Goal: Complete application form

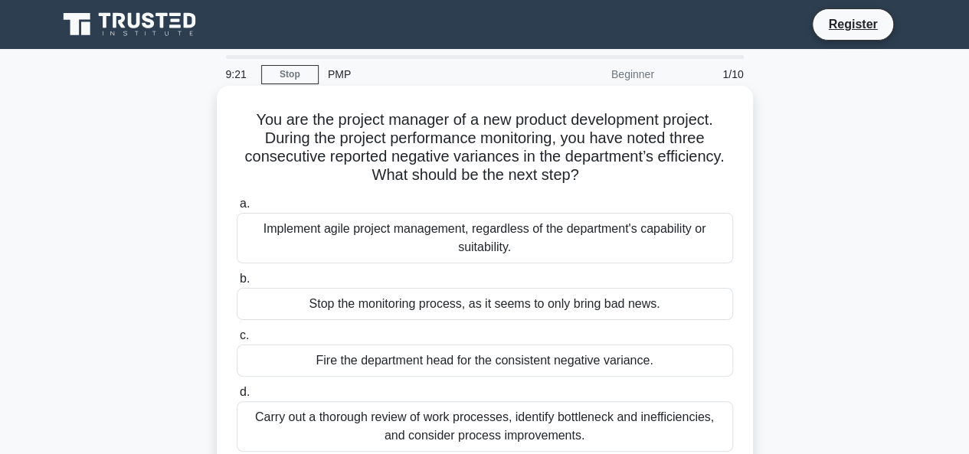
scroll to position [77, 0]
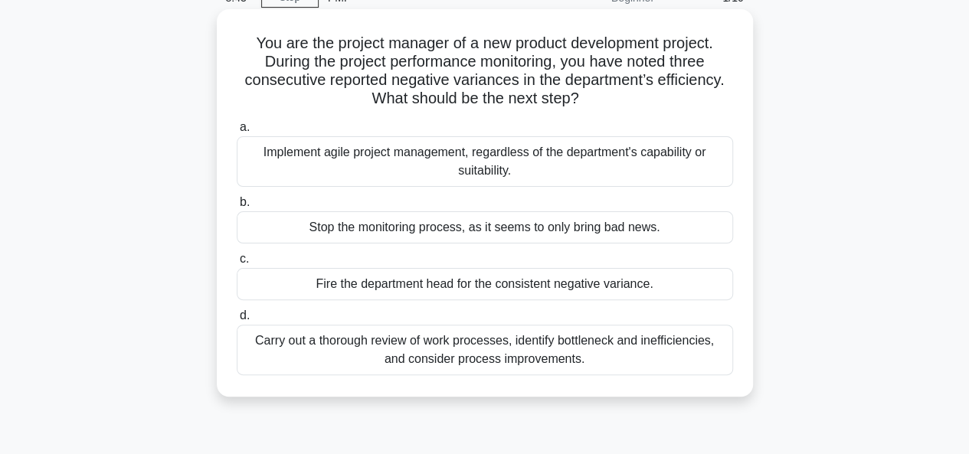
click at [360, 347] on div "Carry out a thorough review of work processes, identify bottleneck and ineffici…" at bounding box center [485, 350] width 496 height 51
click at [237, 321] on input "d. Carry out a thorough review of work processes, identify bottleneck and ineff…" at bounding box center [237, 316] width 0 height 10
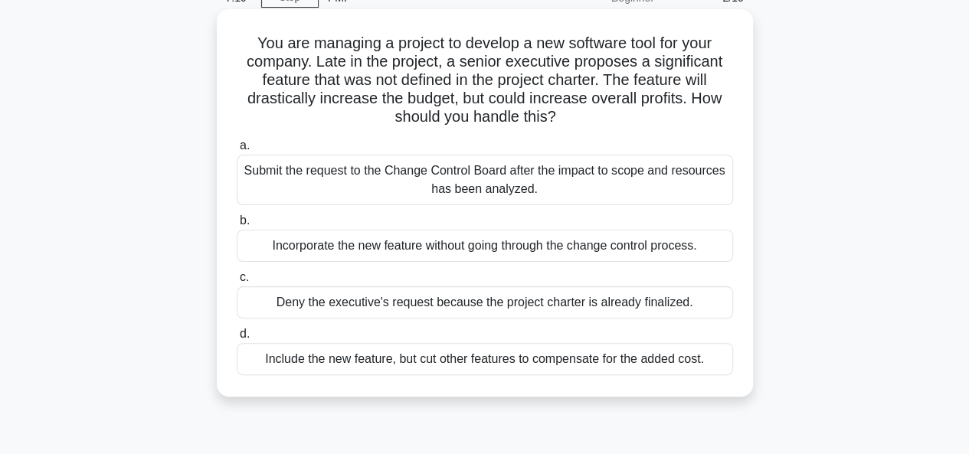
click at [352, 362] on div "Include the new feature, but cut other features to compensate for the added cos…" at bounding box center [485, 359] width 496 height 32
click at [237, 339] on input "d. Include the new feature, but cut other features to compensate for the added …" at bounding box center [237, 334] width 0 height 10
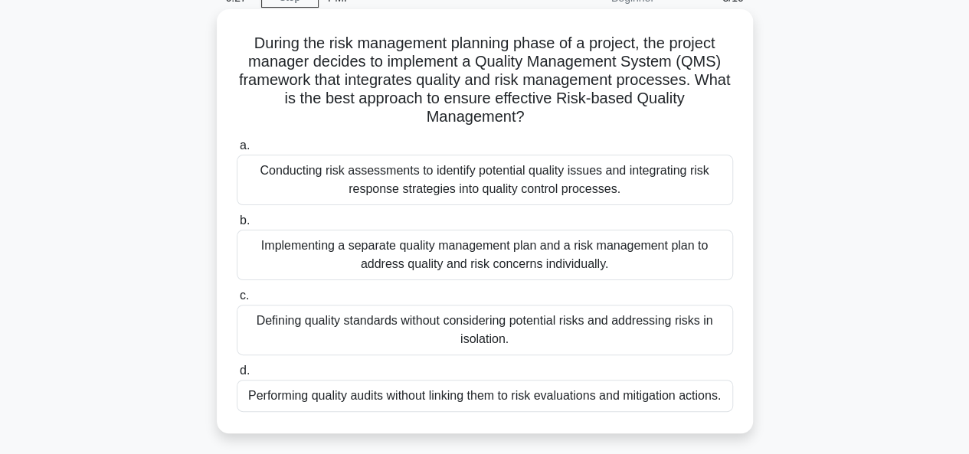
click at [351, 401] on div "Performing quality audits without linking them to risk evaluations and mitigati…" at bounding box center [485, 396] width 496 height 32
click at [237, 376] on input "d. Performing quality audits without linking them to risk evaluations and mitig…" at bounding box center [237, 371] width 0 height 10
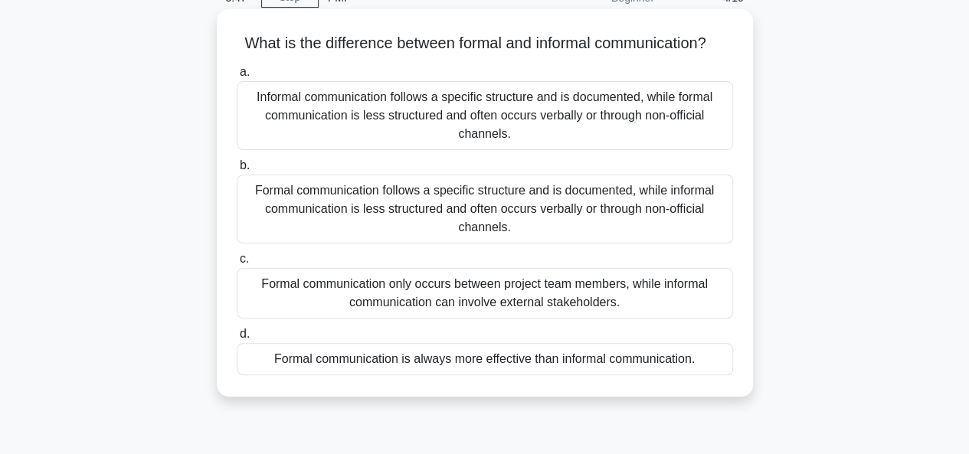
scroll to position [153, 0]
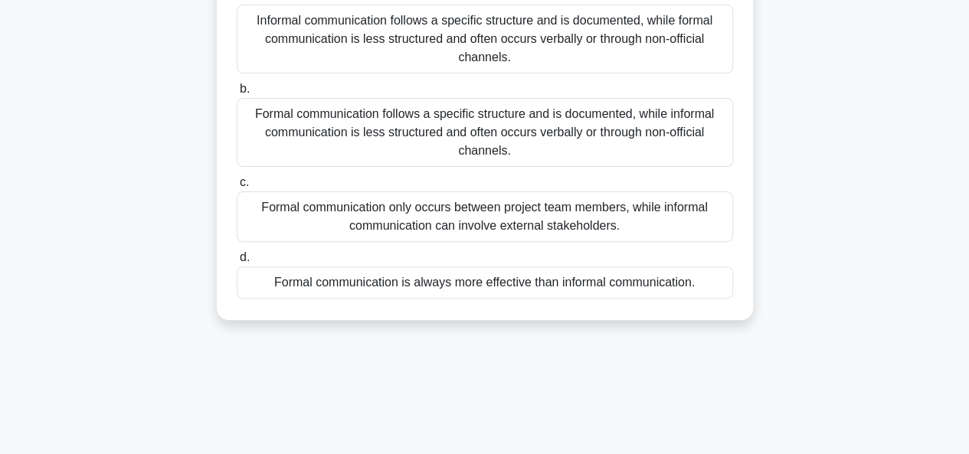
click at [358, 237] on div "Formal communication only occurs between project team members, while informal c…" at bounding box center [485, 216] width 496 height 51
click at [237, 188] on input "c. Formal communication only occurs between project team members, while informa…" at bounding box center [237, 183] width 0 height 10
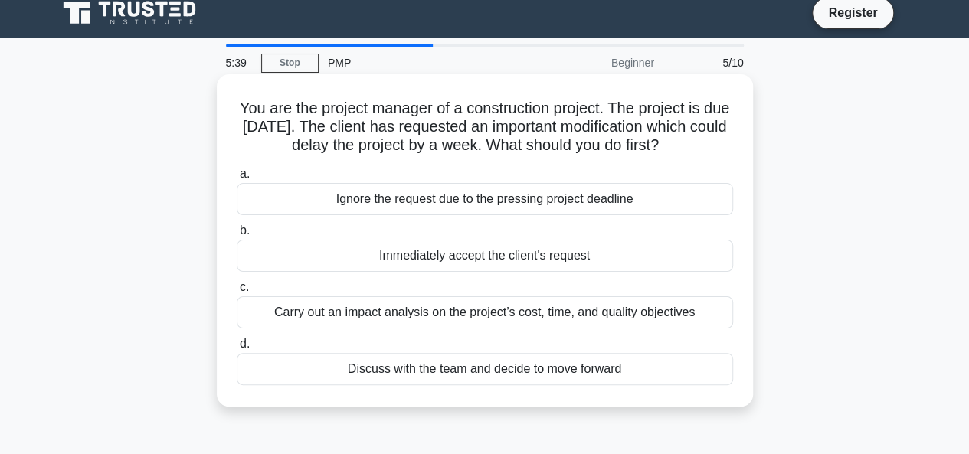
scroll to position [0, 0]
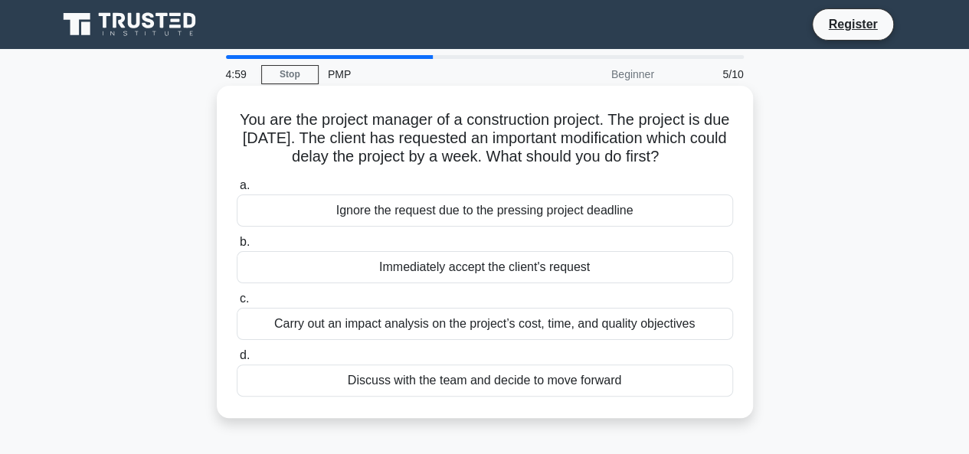
click at [412, 381] on div "Discuss with the team and decide to move forward" at bounding box center [485, 380] width 496 height 32
click at [237, 361] on input "d. Discuss with the team and decide to move forward" at bounding box center [237, 356] width 0 height 10
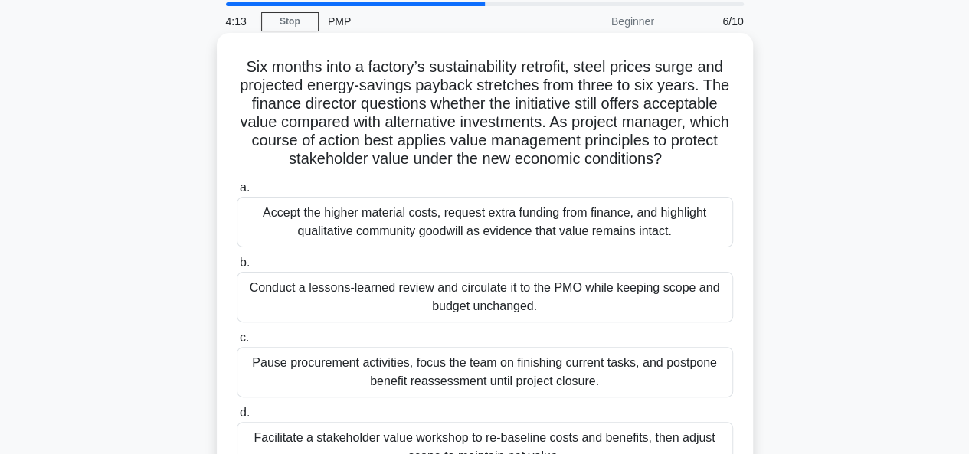
scroll to position [77, 0]
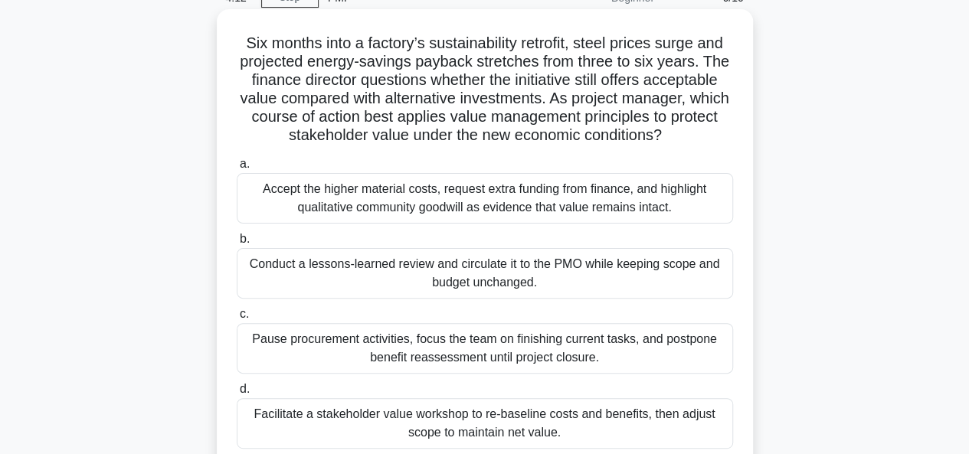
click at [407, 195] on div "Accept the higher material costs, request extra funding from finance, and highl…" at bounding box center [485, 198] width 496 height 51
click at [237, 169] on input "a. Accept the higher material costs, request extra funding from finance, and hi…" at bounding box center [237, 164] width 0 height 10
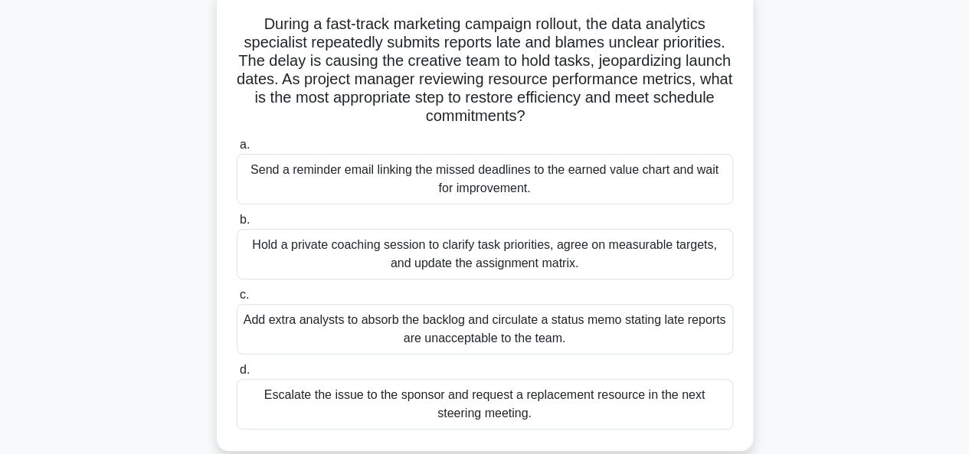
scroll to position [153, 0]
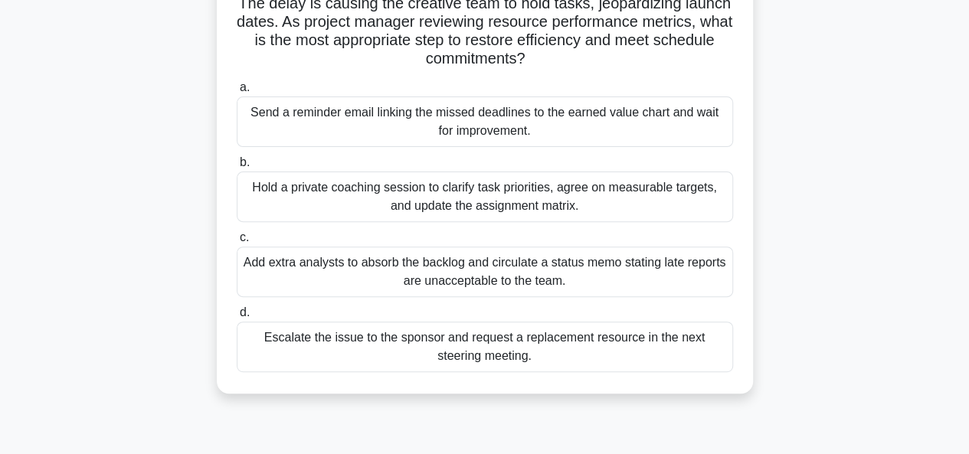
click at [381, 264] on div "Add extra analysts to absorb the backlog and circulate a status memo stating la…" at bounding box center [485, 272] width 496 height 51
click at [237, 243] on input "c. Add extra analysts to absorb the backlog and circulate a status memo stating…" at bounding box center [237, 238] width 0 height 10
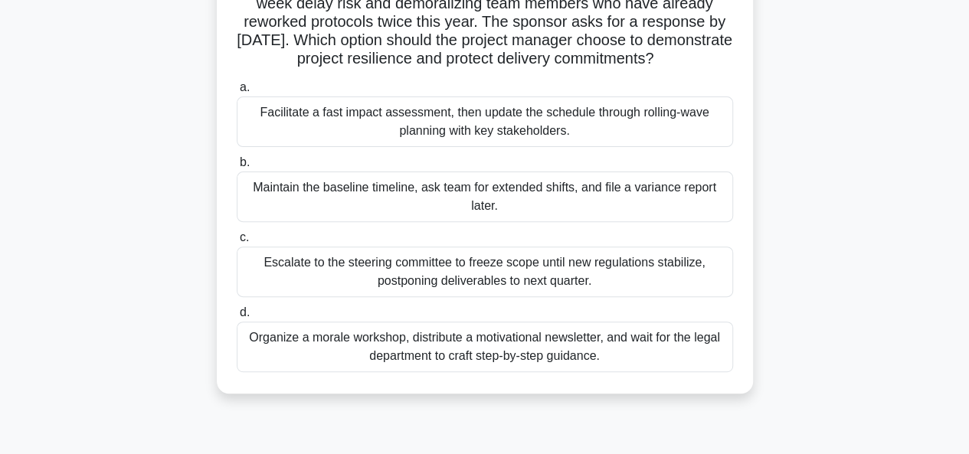
click at [382, 372] on div "Organize a morale workshop, distribute a motivational newsletter, and wait for …" at bounding box center [485, 347] width 496 height 51
click at [237, 318] on input "d. Organize a morale workshop, distribute a motivational newsletter, and wait f…" at bounding box center [237, 313] width 0 height 10
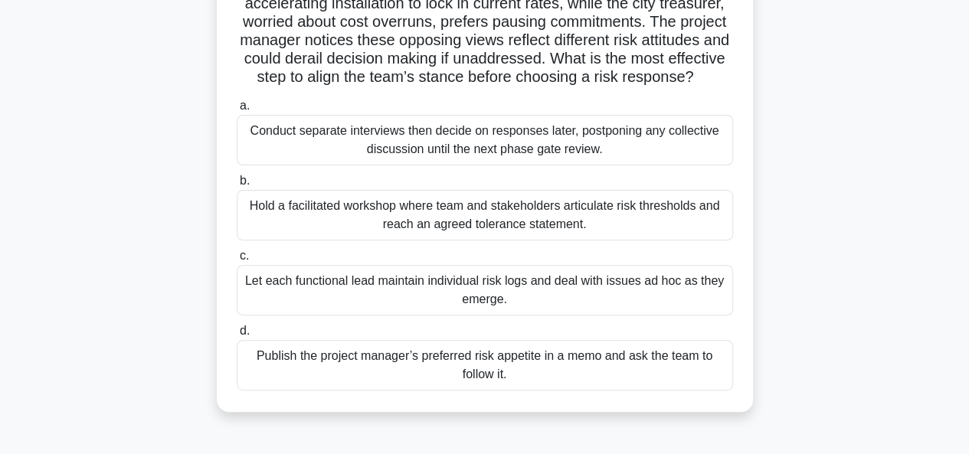
click at [285, 222] on div "Hold a facilitated workshop where team and stakeholders articulate risk thresho…" at bounding box center [485, 215] width 496 height 51
click at [237, 186] on input "b. Hold a facilitated workshop where team and stakeholders articulate risk thre…" at bounding box center [237, 181] width 0 height 10
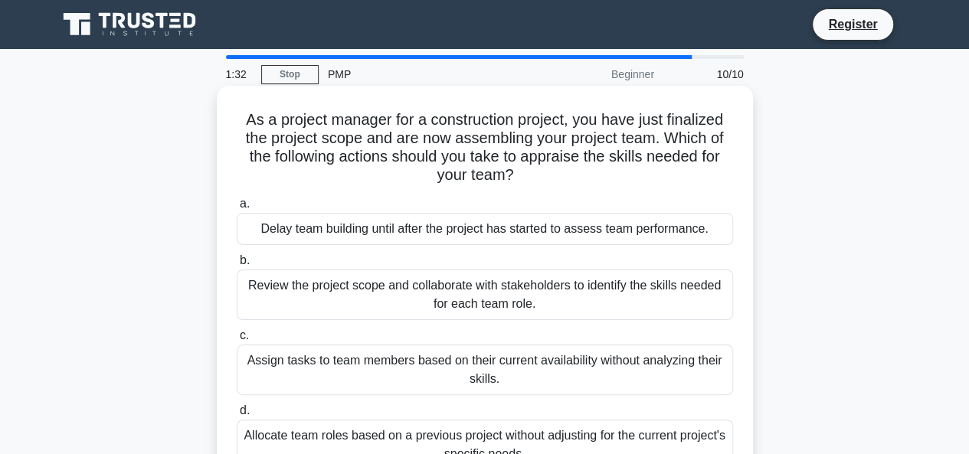
scroll to position [77, 0]
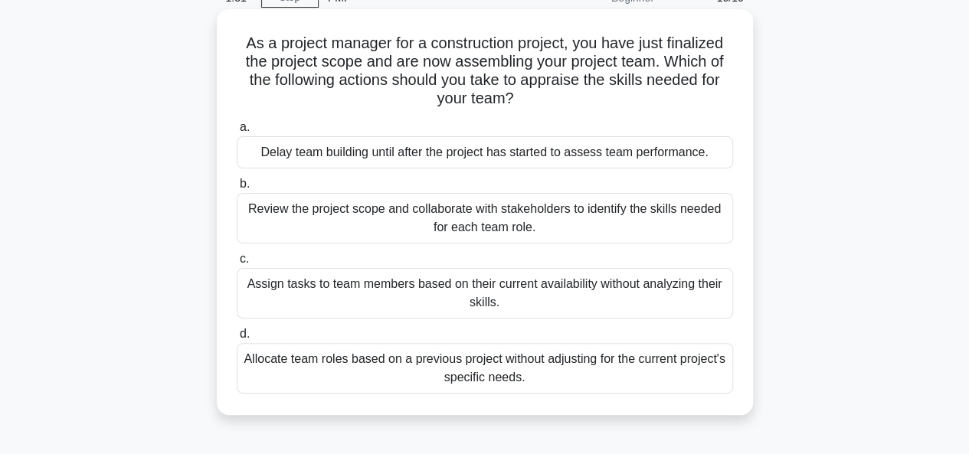
click at [355, 152] on div "Delay team building until after the project has started to assess team performa…" at bounding box center [485, 152] width 496 height 32
click at [237, 132] on input "a. Delay team building until after the project has started to assess team perfo…" at bounding box center [237, 128] width 0 height 10
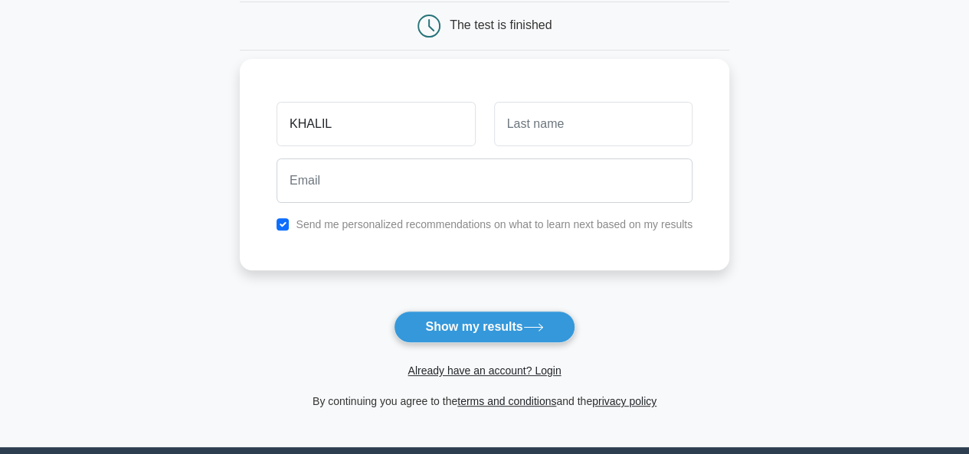
type input "KHALIL"
click at [525, 119] on input "text" at bounding box center [593, 124] width 198 height 44
type input "ALAWASI"
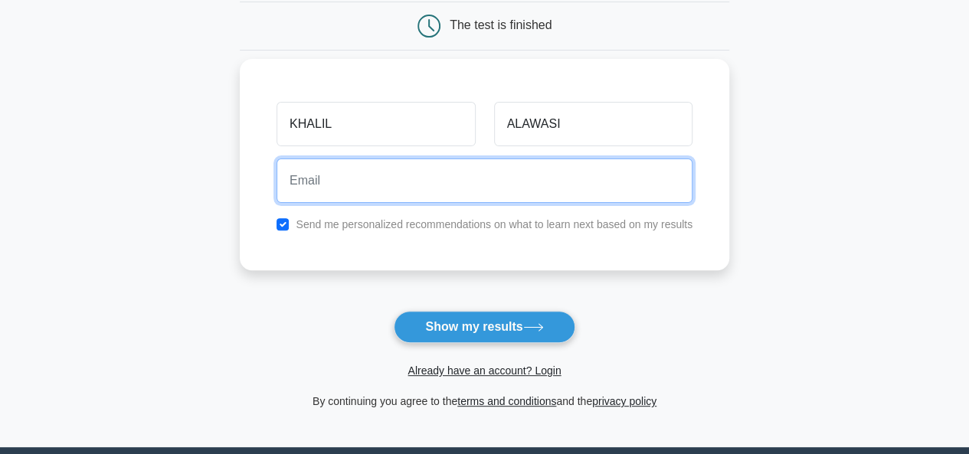
click at [486, 189] on input "email" at bounding box center [484, 180] width 416 height 44
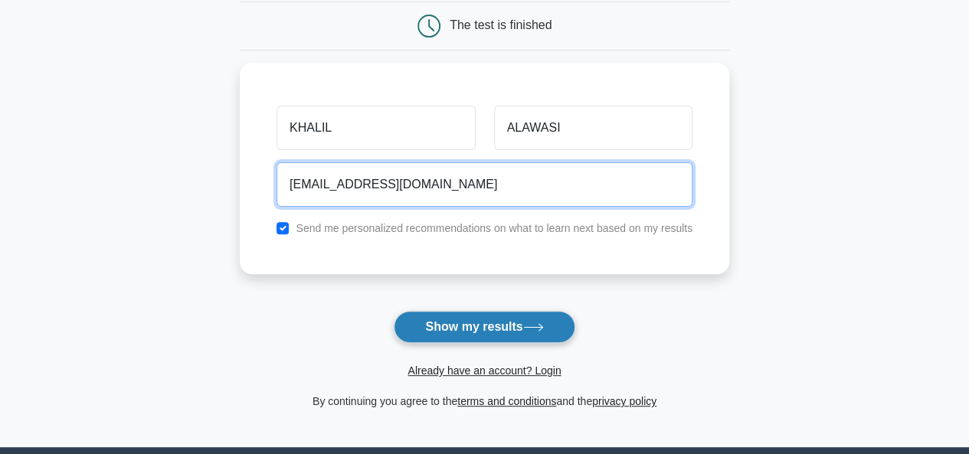
type input "Khalil.alassi89@gmail.com"
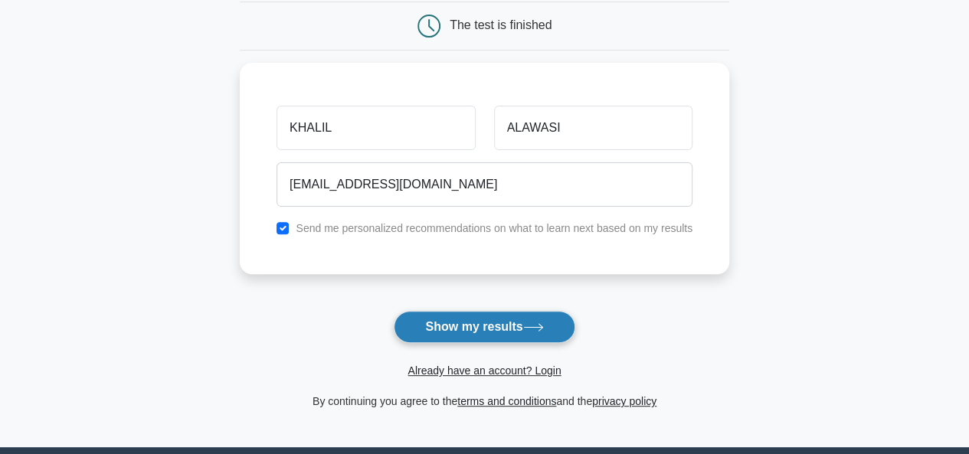
click at [459, 325] on button "Show my results" at bounding box center [484, 327] width 181 height 32
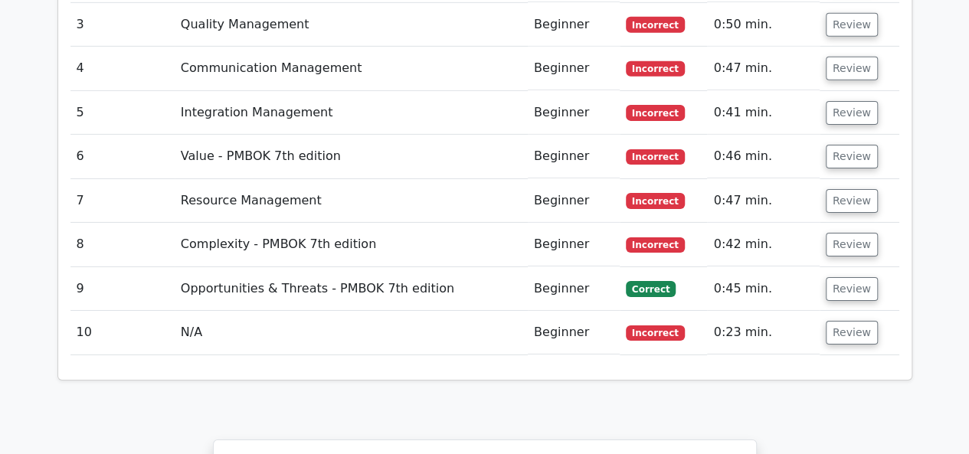
scroll to position [2450, 0]
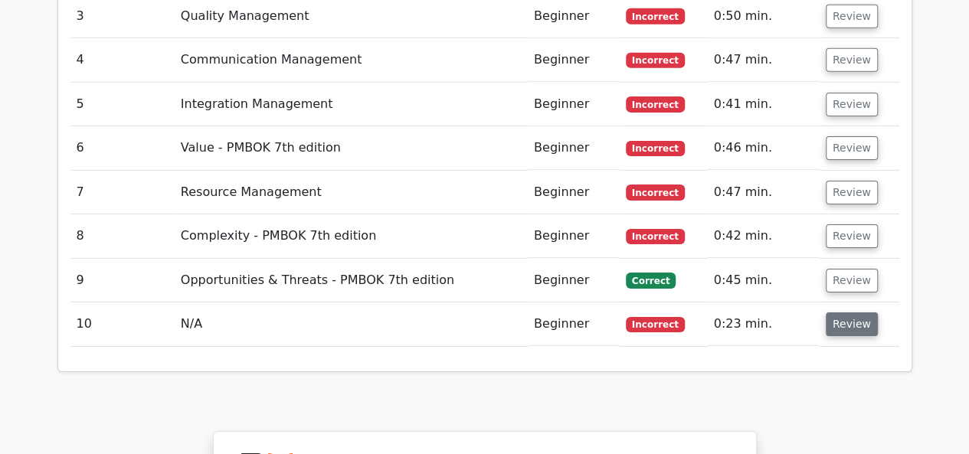
click at [838, 312] on button "Review" at bounding box center [851, 324] width 52 height 24
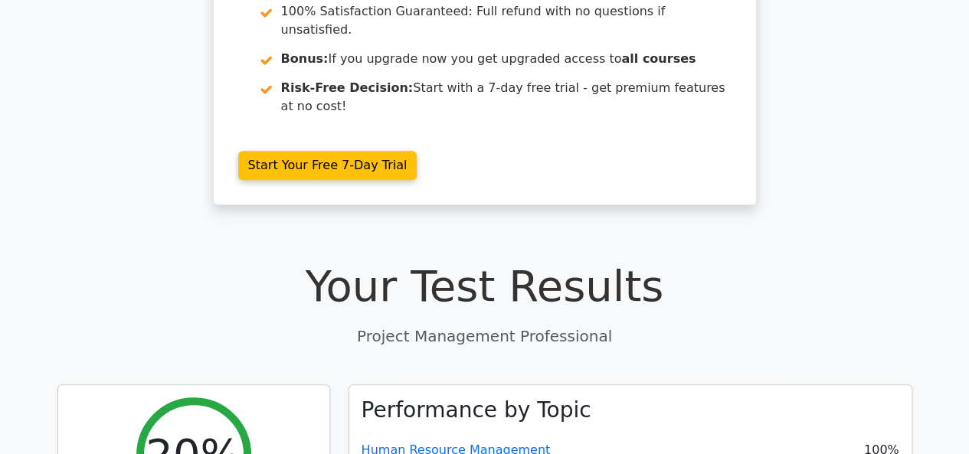
scroll to position [0, 0]
